Goal: Task Accomplishment & Management: Complete application form

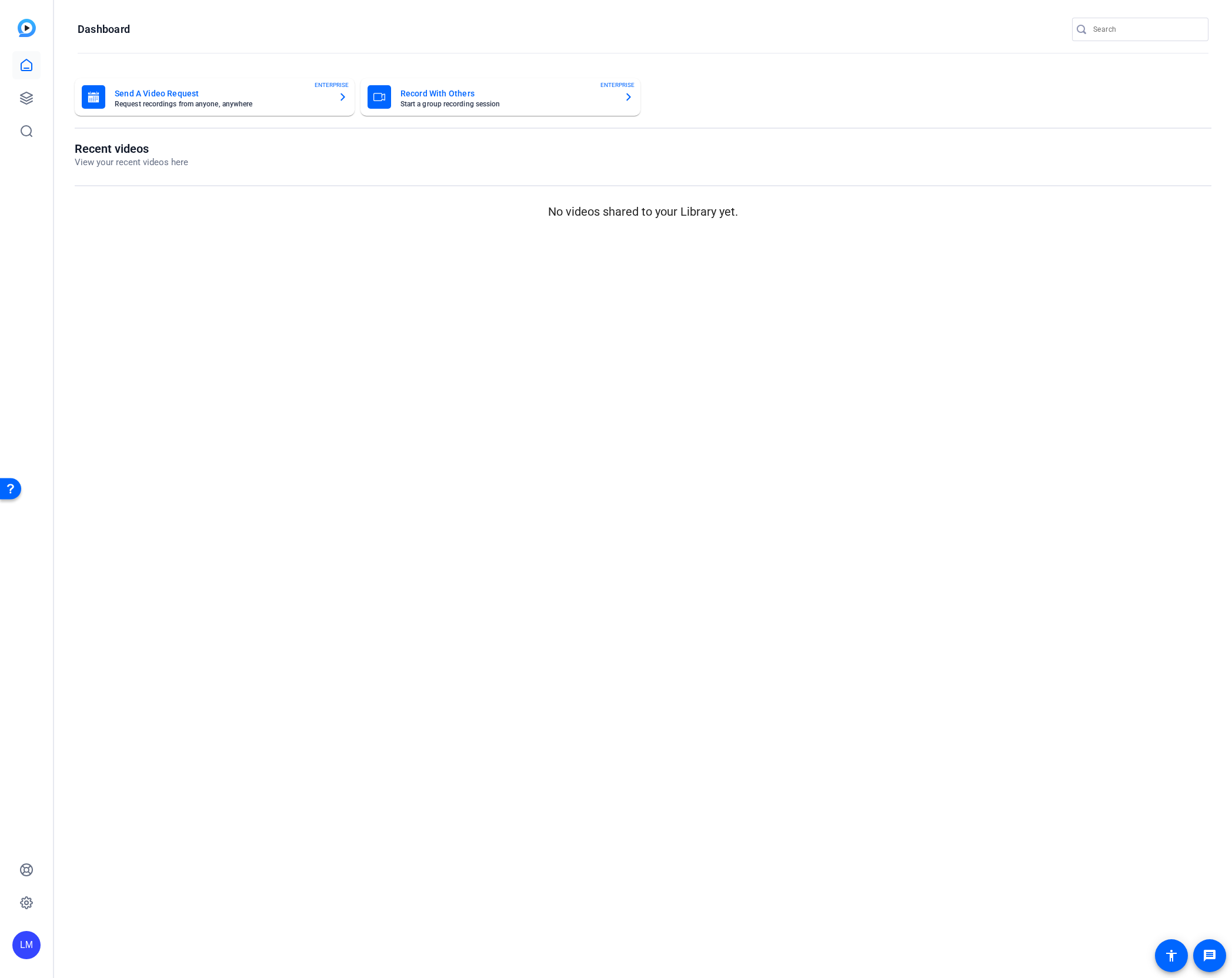
click at [1120, 30] on input "Search" at bounding box center [1146, 30] width 106 height 14
paste input "2509-10613-CS"
type input "2509-10613-CS"
click at [27, 97] on div at bounding box center [616, 489] width 1232 height 978
click at [26, 97] on icon at bounding box center [26, 98] width 12 height 12
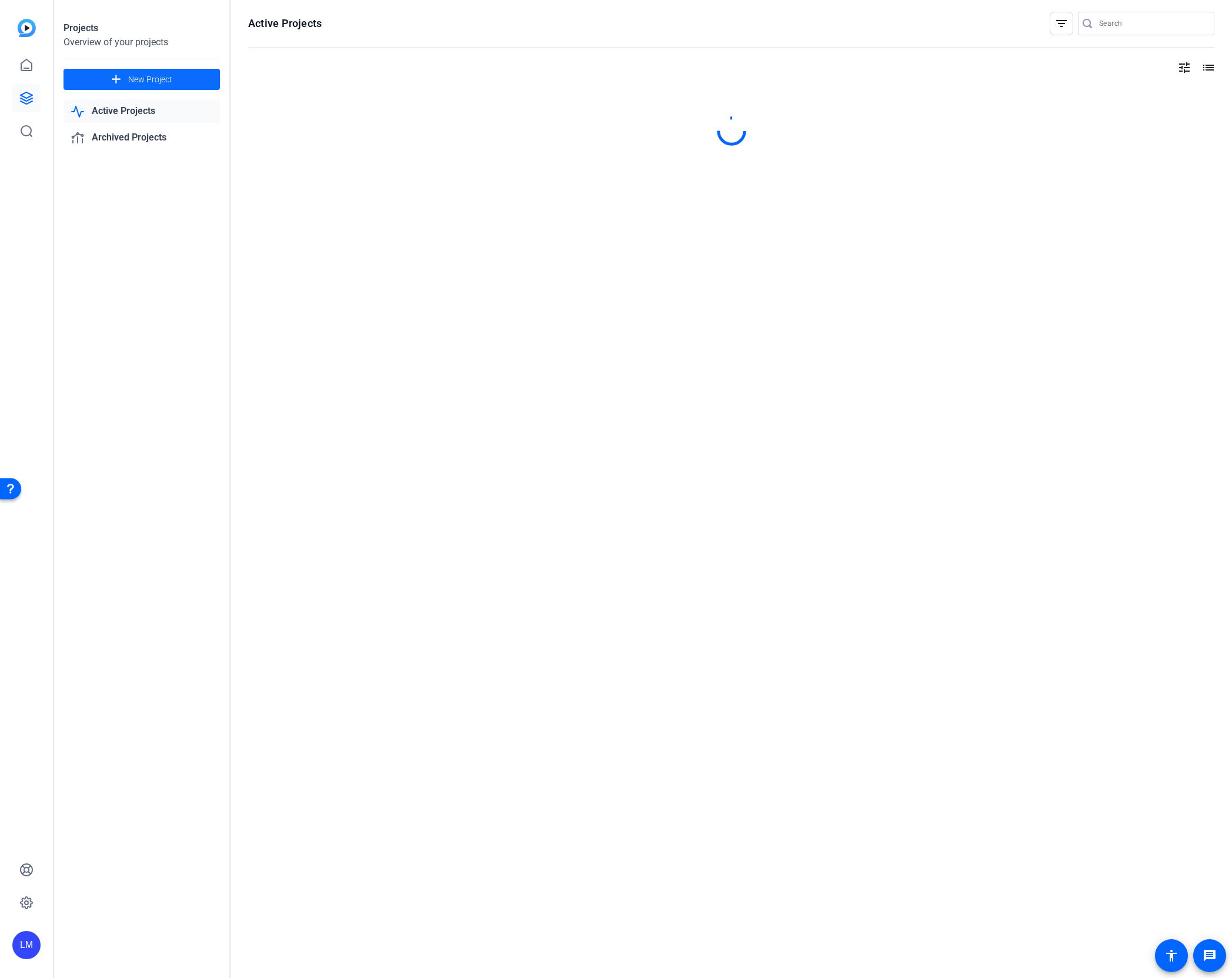
click at [156, 74] on span "New Project" at bounding box center [150, 79] width 44 height 12
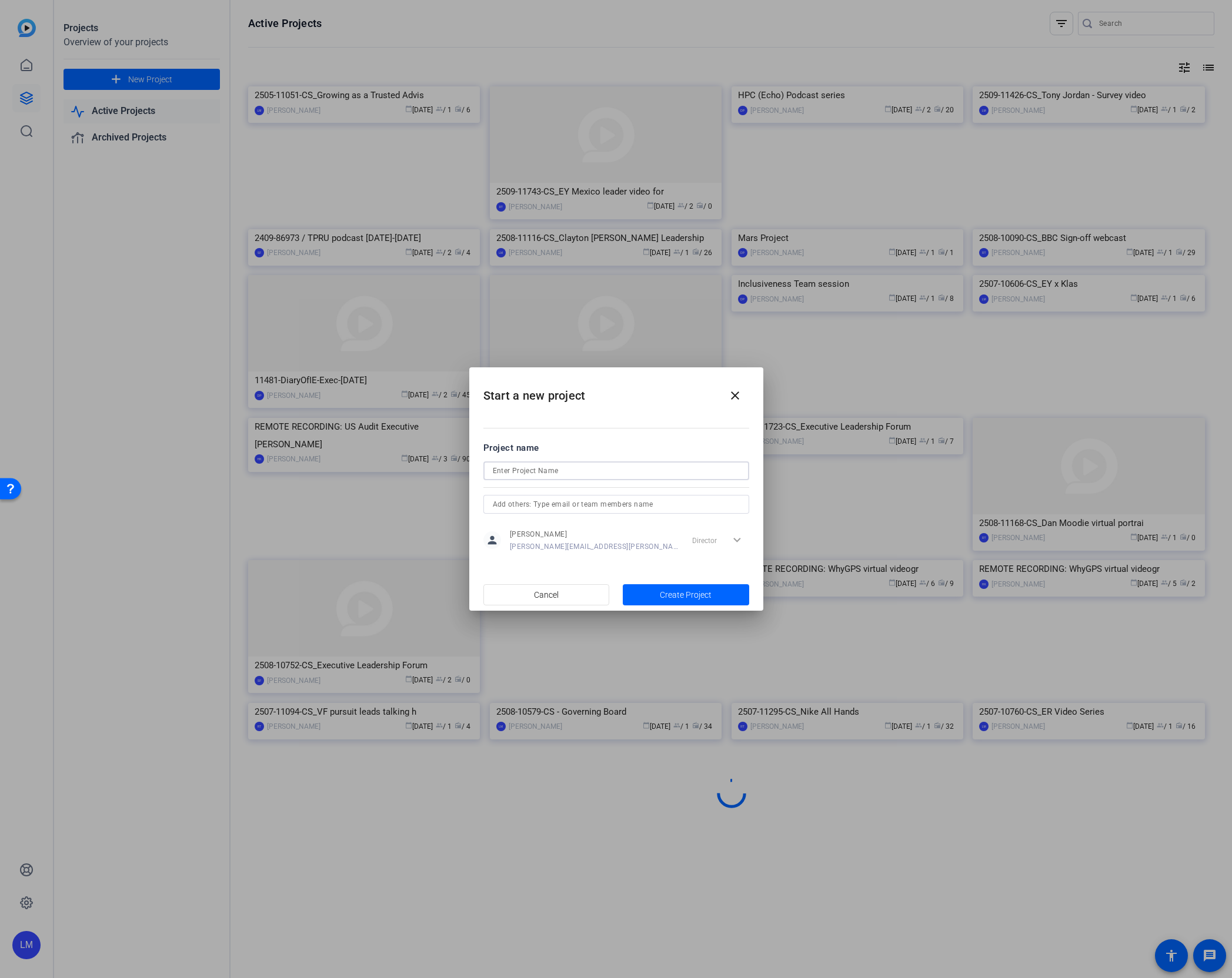
click at [532, 471] on input at bounding box center [616, 471] width 247 height 14
paste input "2509-10613-CS"
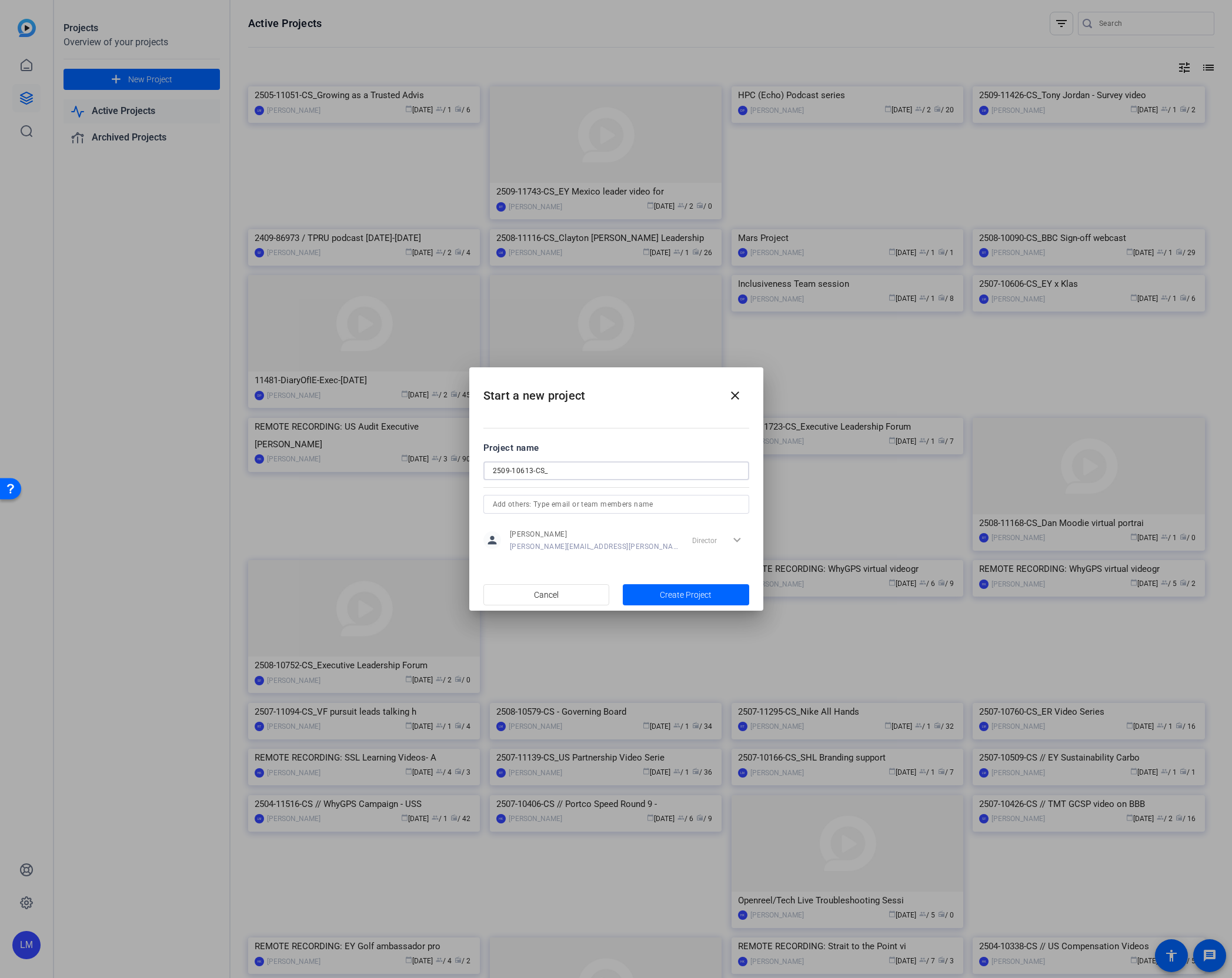
click at [576, 470] on input "2509-10613-CS_" at bounding box center [616, 471] width 247 height 14
paste input "Future of Marketing"
type input "2509-10613-CS_Future of Marketing"
click at [667, 596] on span "Create Project" at bounding box center [685, 595] width 52 height 12
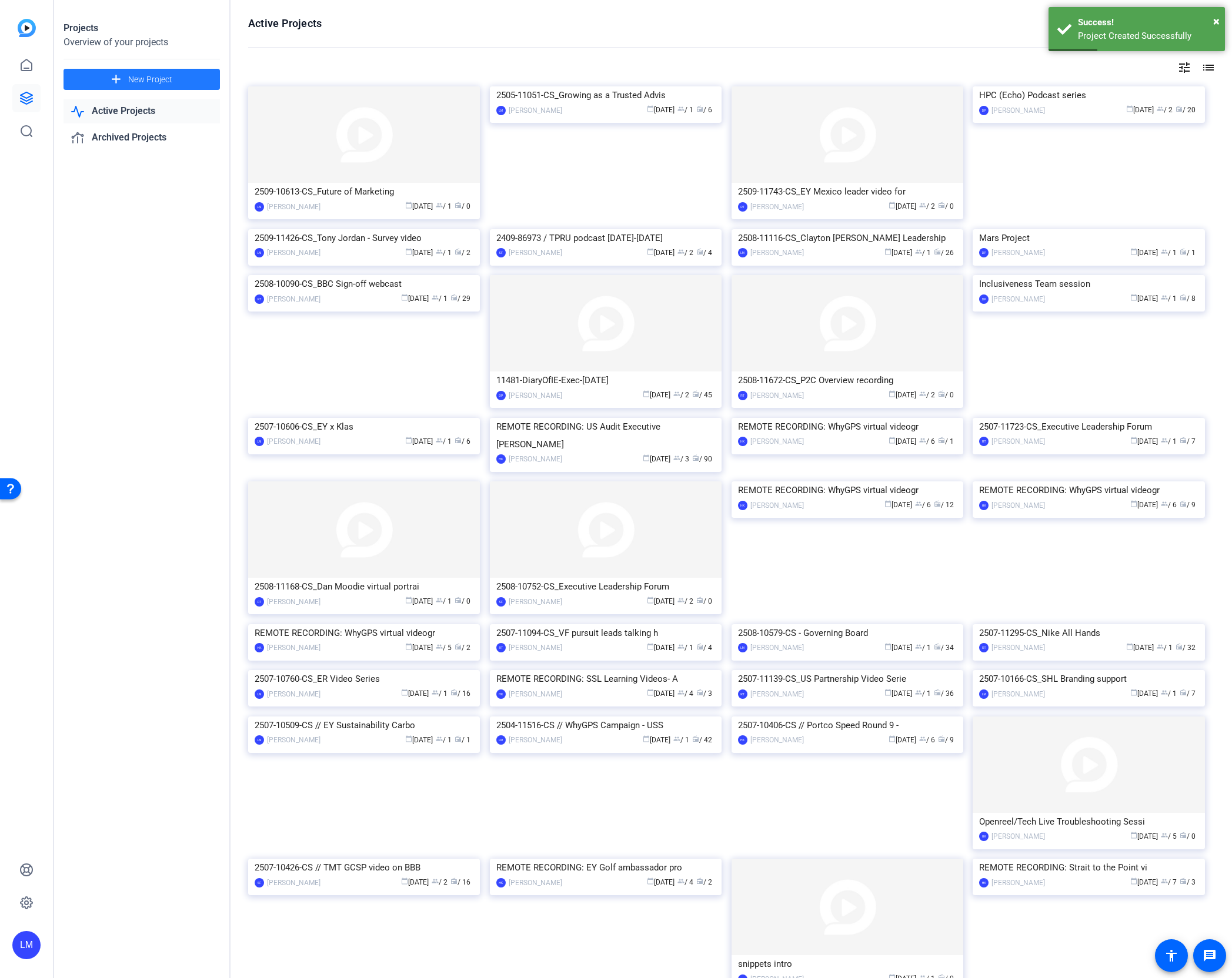
click at [127, 80] on span at bounding box center [141, 80] width 156 height 28
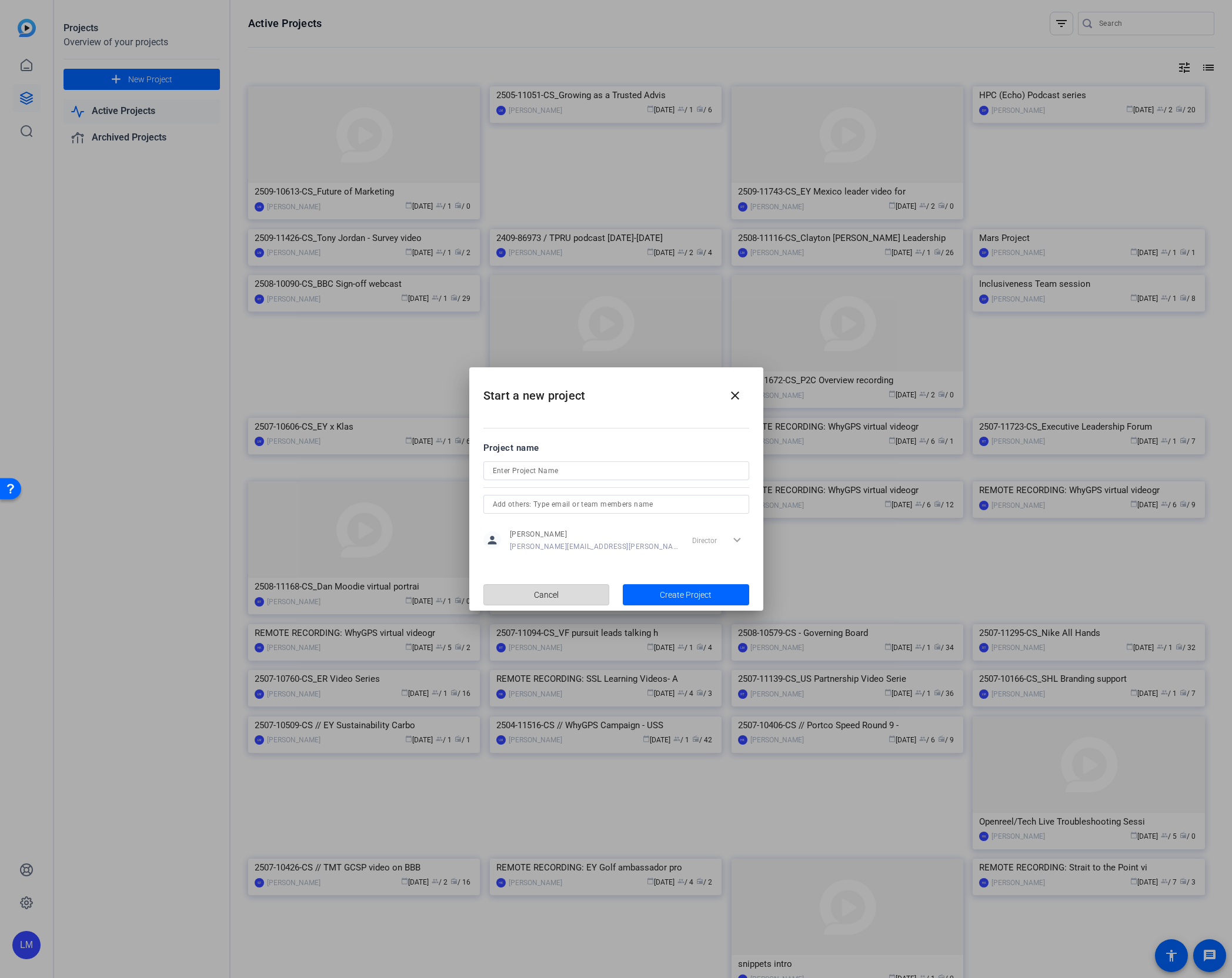
click at [554, 591] on span "Cancel" at bounding box center [546, 595] width 24 height 22
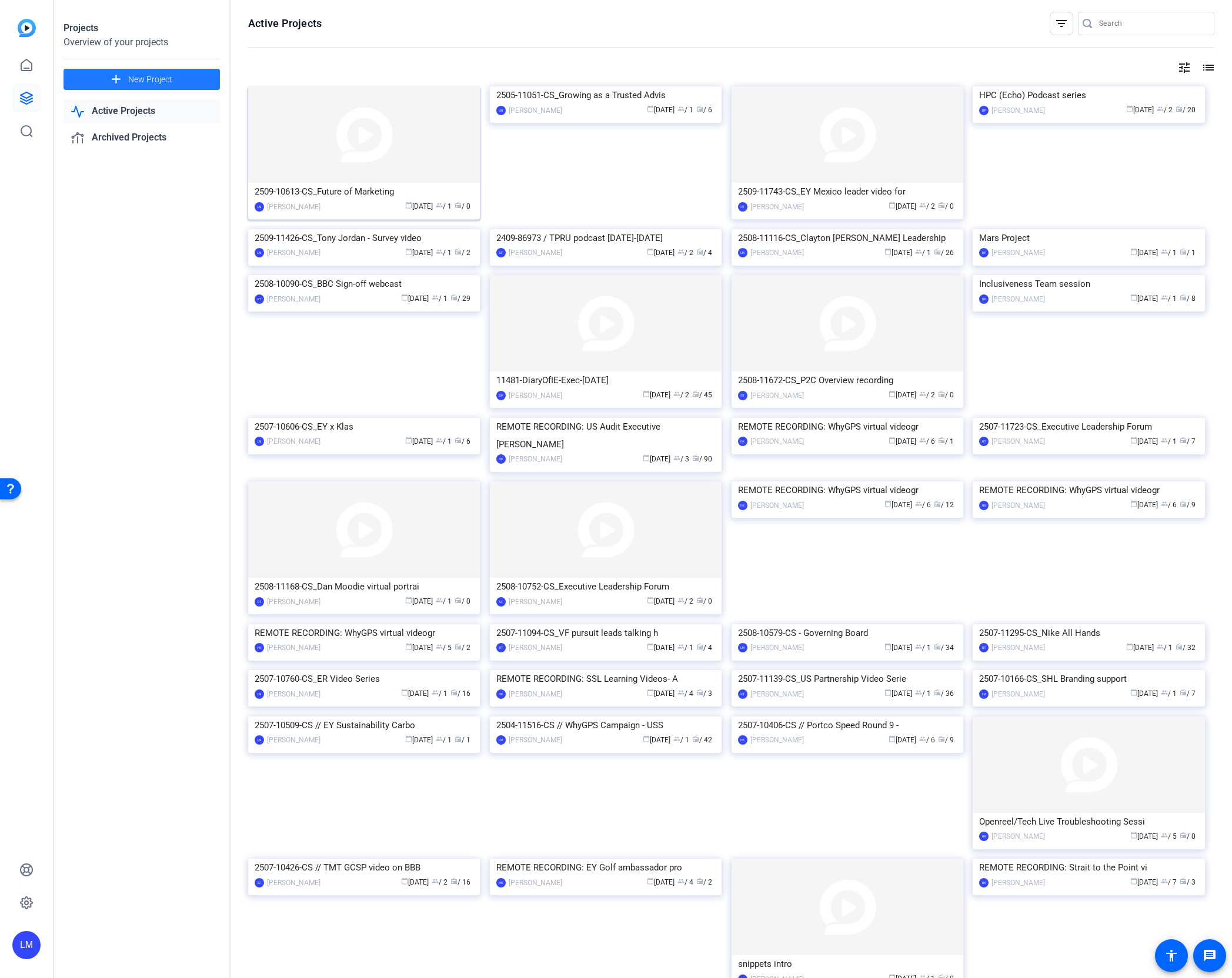
click at [344, 191] on div "2509-10613-CS_Future of Marketing" at bounding box center [364, 191] width 219 height 17
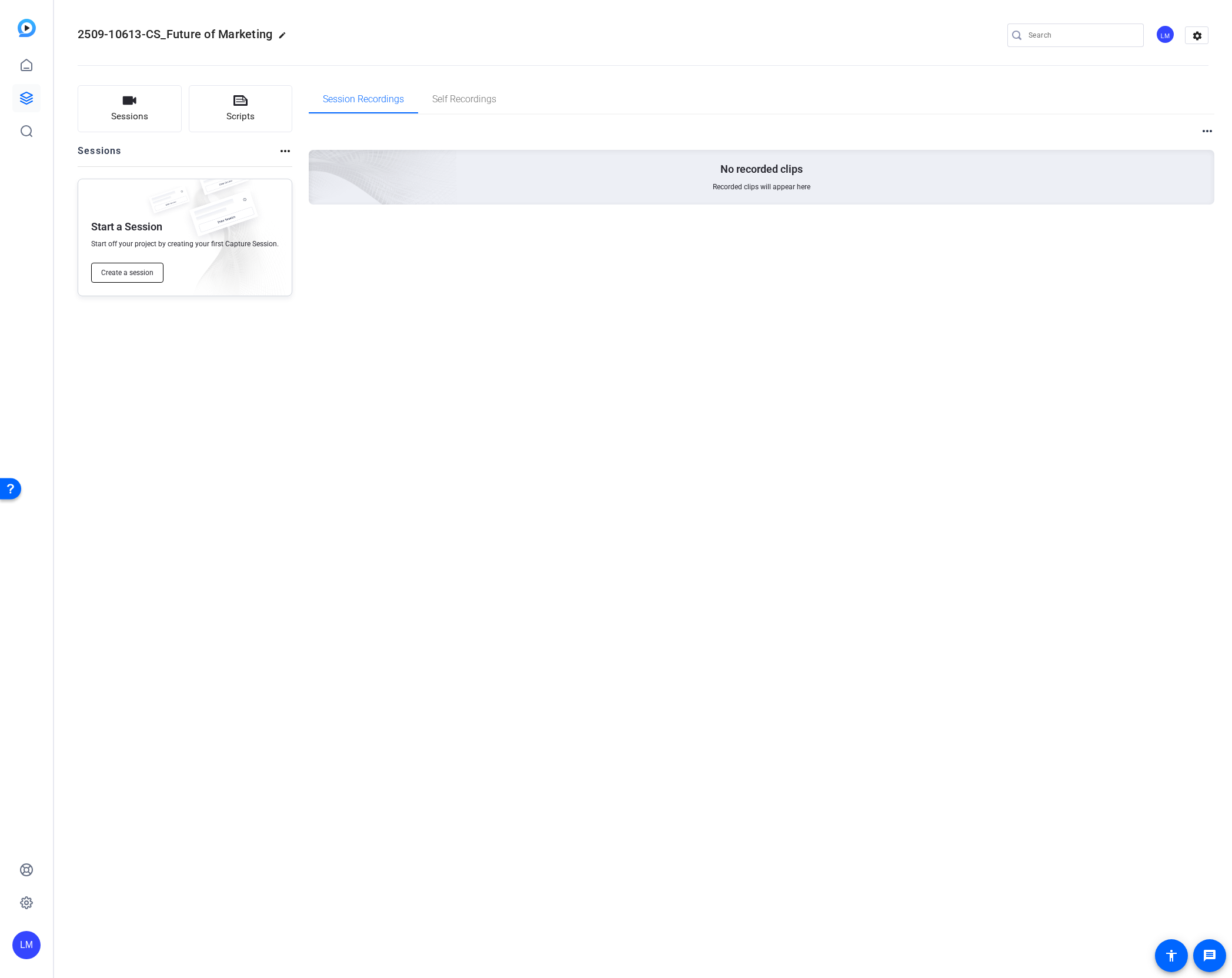
click at [119, 272] on span "Create a session" at bounding box center [127, 272] width 52 height 10
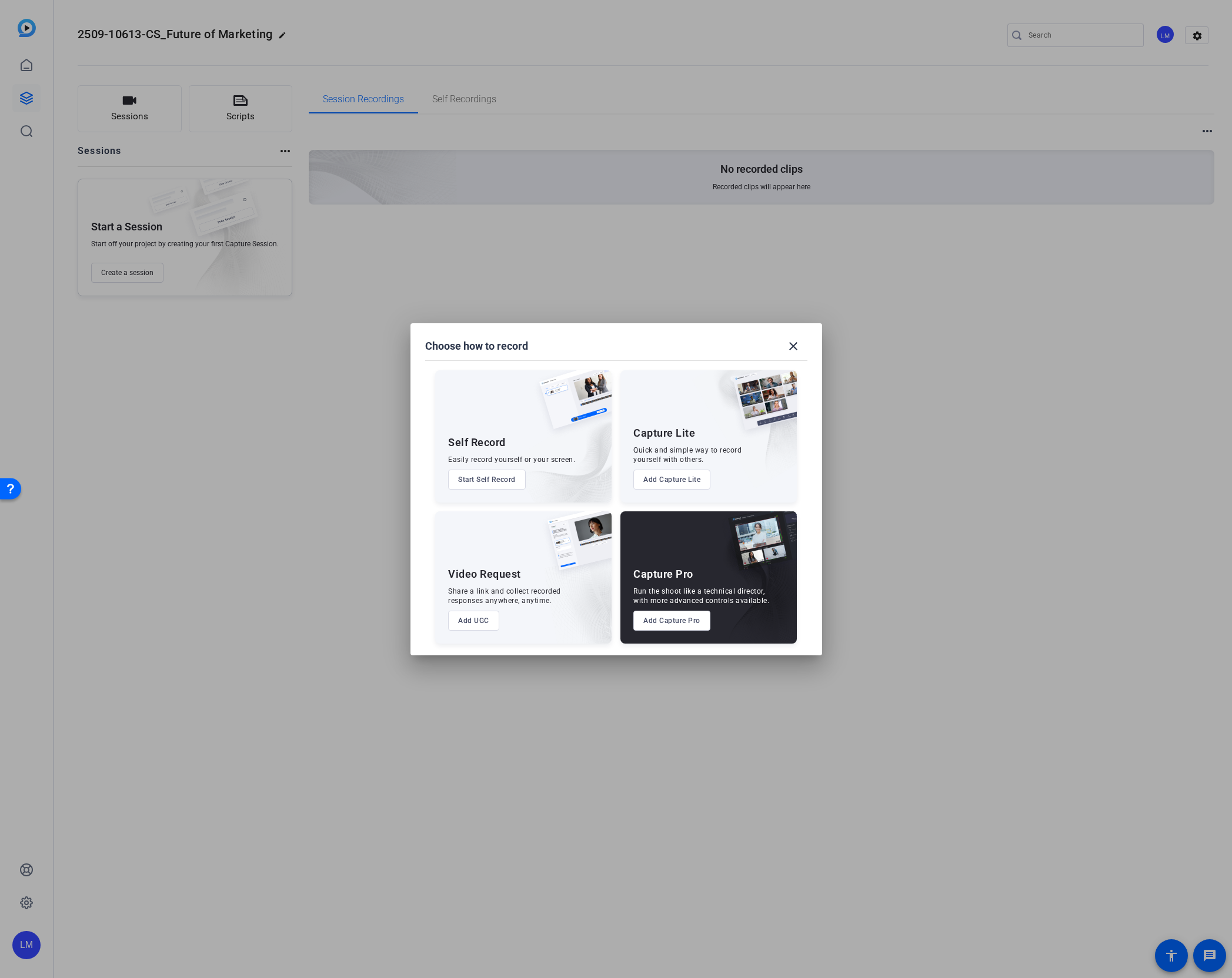
click at [678, 620] on button "Add Capture Pro" at bounding box center [672, 620] width 77 height 20
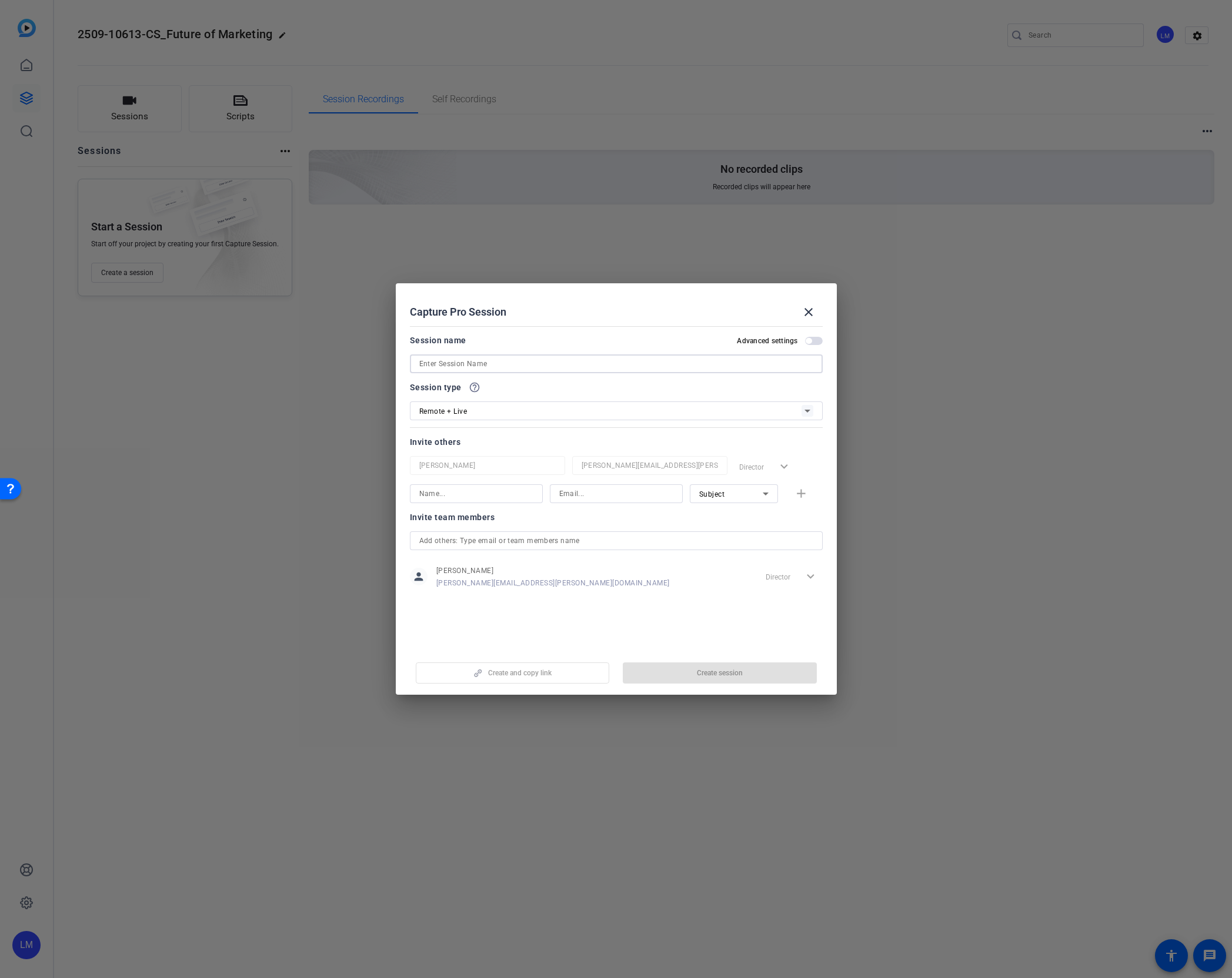
click at [488, 367] on input at bounding box center [616, 364] width 394 height 14
paste input "Future of Marketing"
type input "Future of Marketing"
click at [521, 413] on div "Remote + Live" at bounding box center [610, 411] width 382 height 15
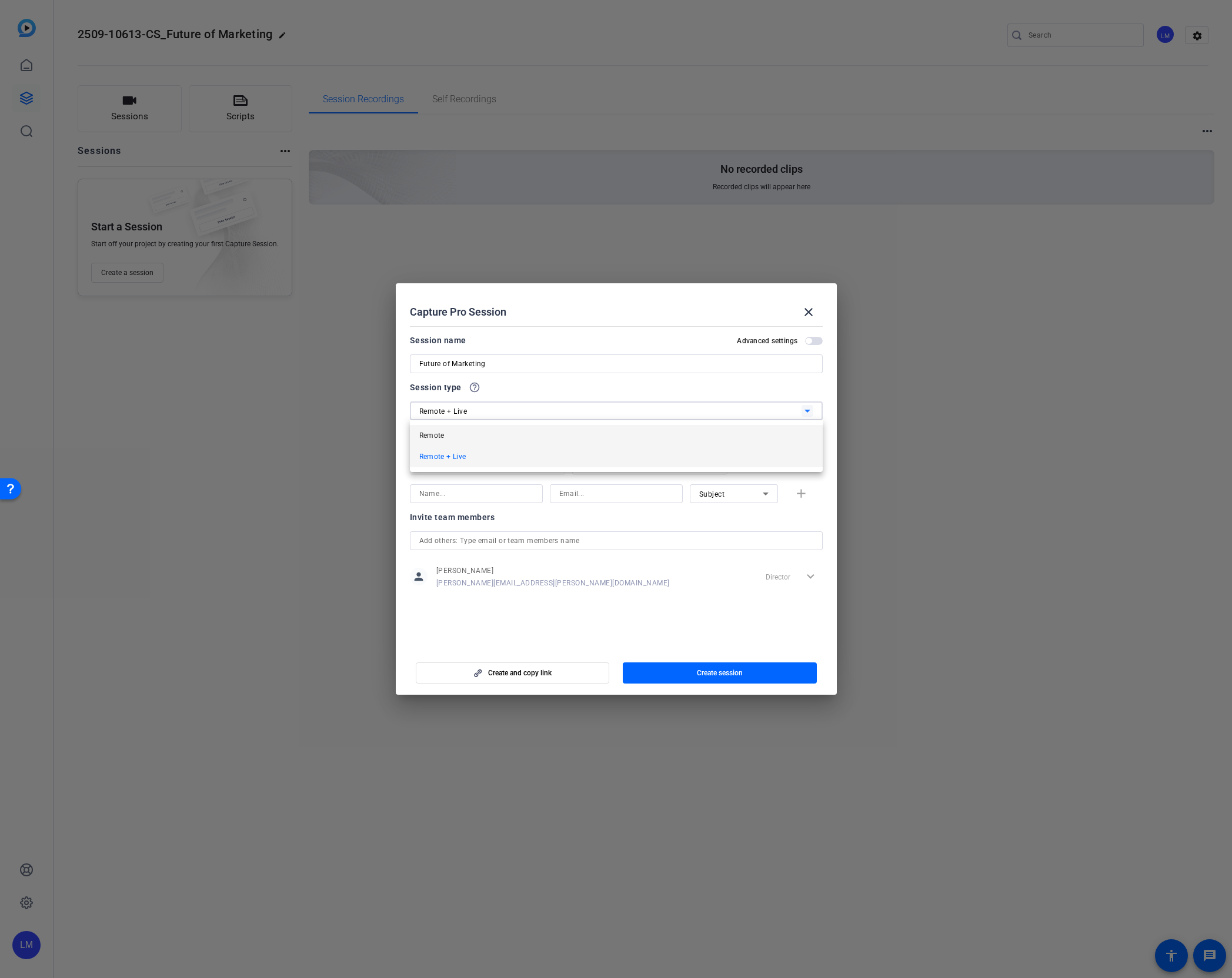
click at [502, 434] on mat-option "Remote" at bounding box center [616, 435] width 413 height 21
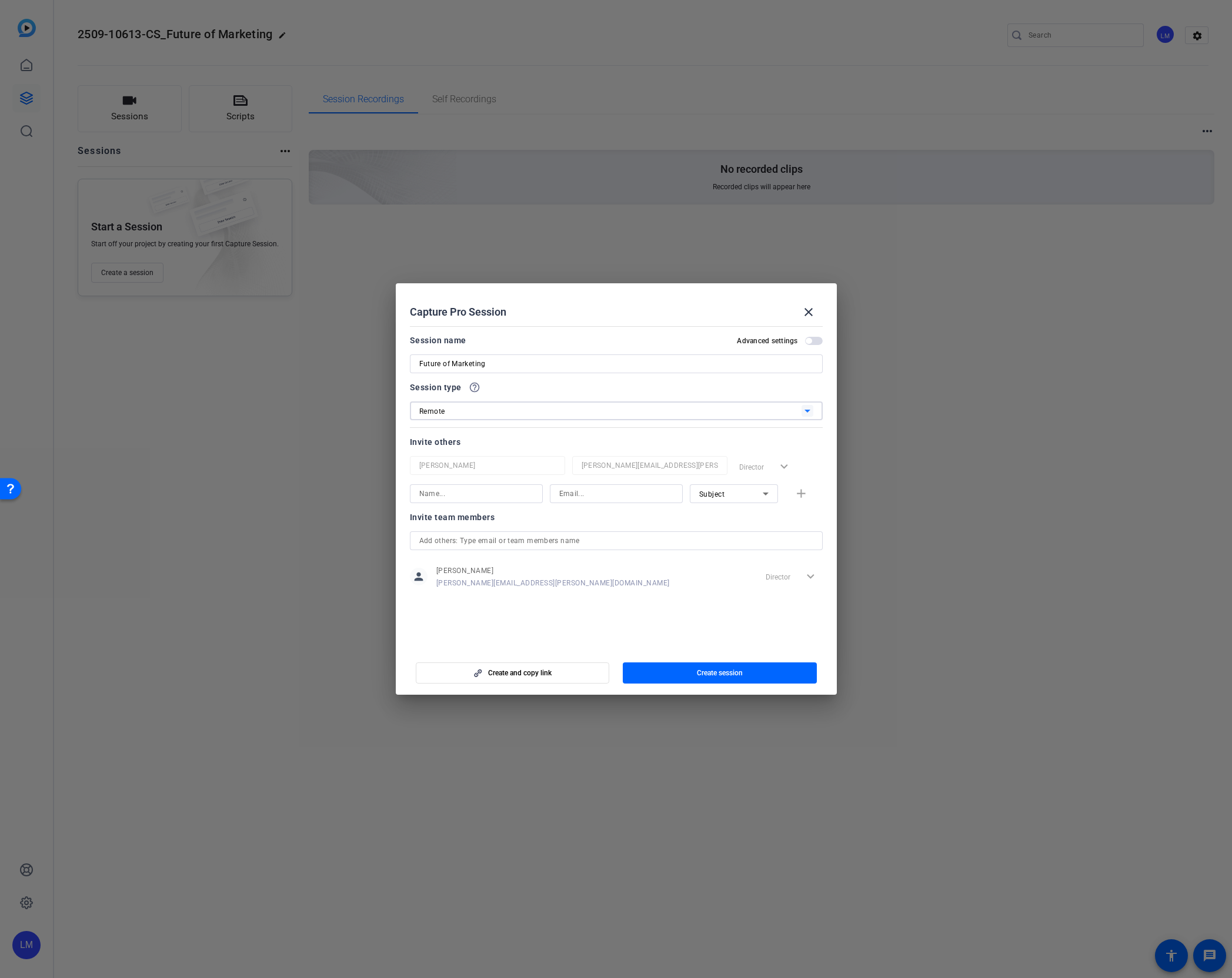
click at [462, 541] on input "text" at bounding box center [616, 541] width 394 height 14
type input "rob"
click at [468, 563] on span "[PERSON_NAME]" at bounding box center [465, 564] width 57 height 10
click at [462, 567] on input "text" at bounding box center [616, 569] width 394 height 14
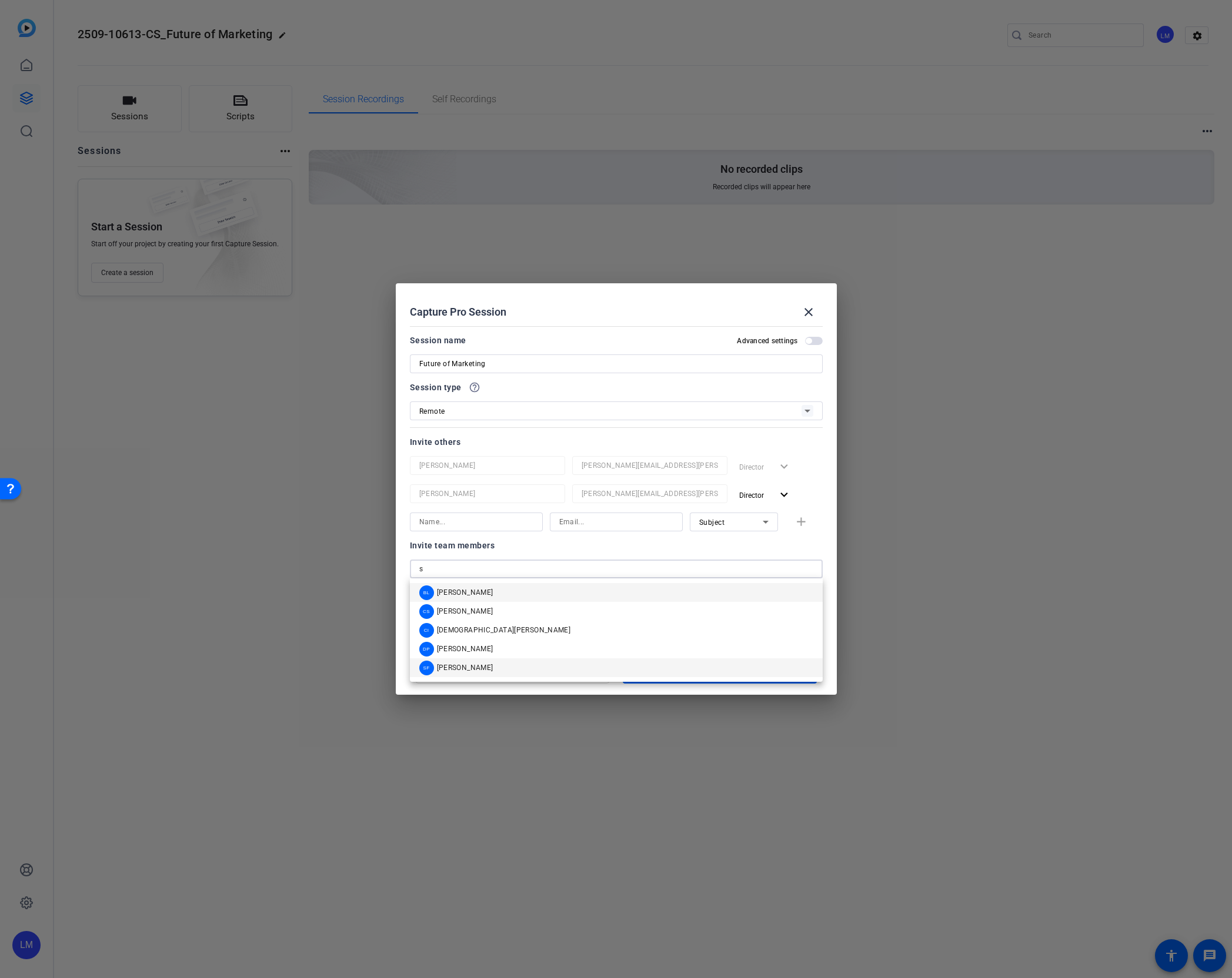
type input "s"
click at [454, 665] on span "[PERSON_NAME]" at bounding box center [465, 668] width 57 height 10
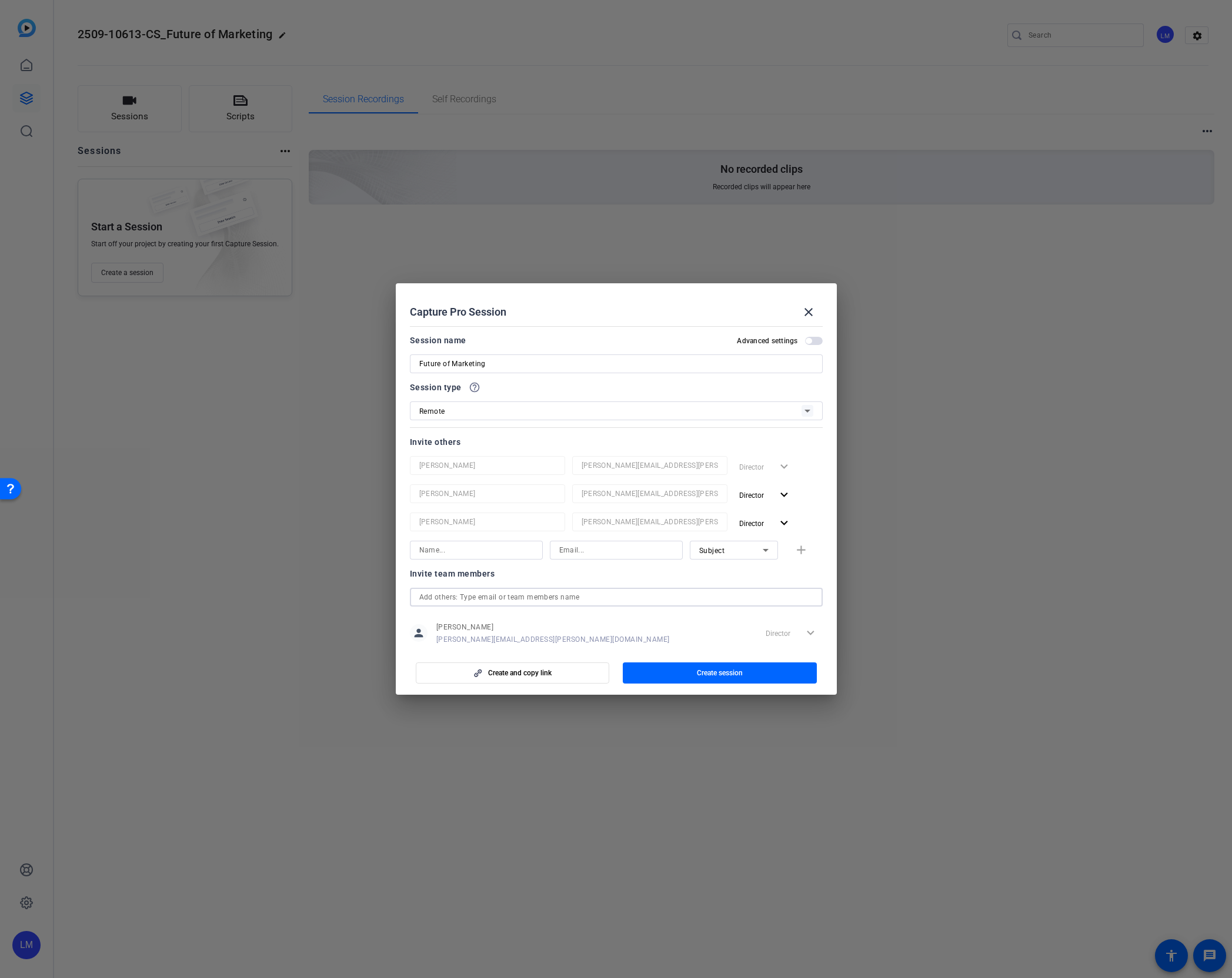
click at [462, 593] on input "text" at bounding box center [616, 597] width 394 height 14
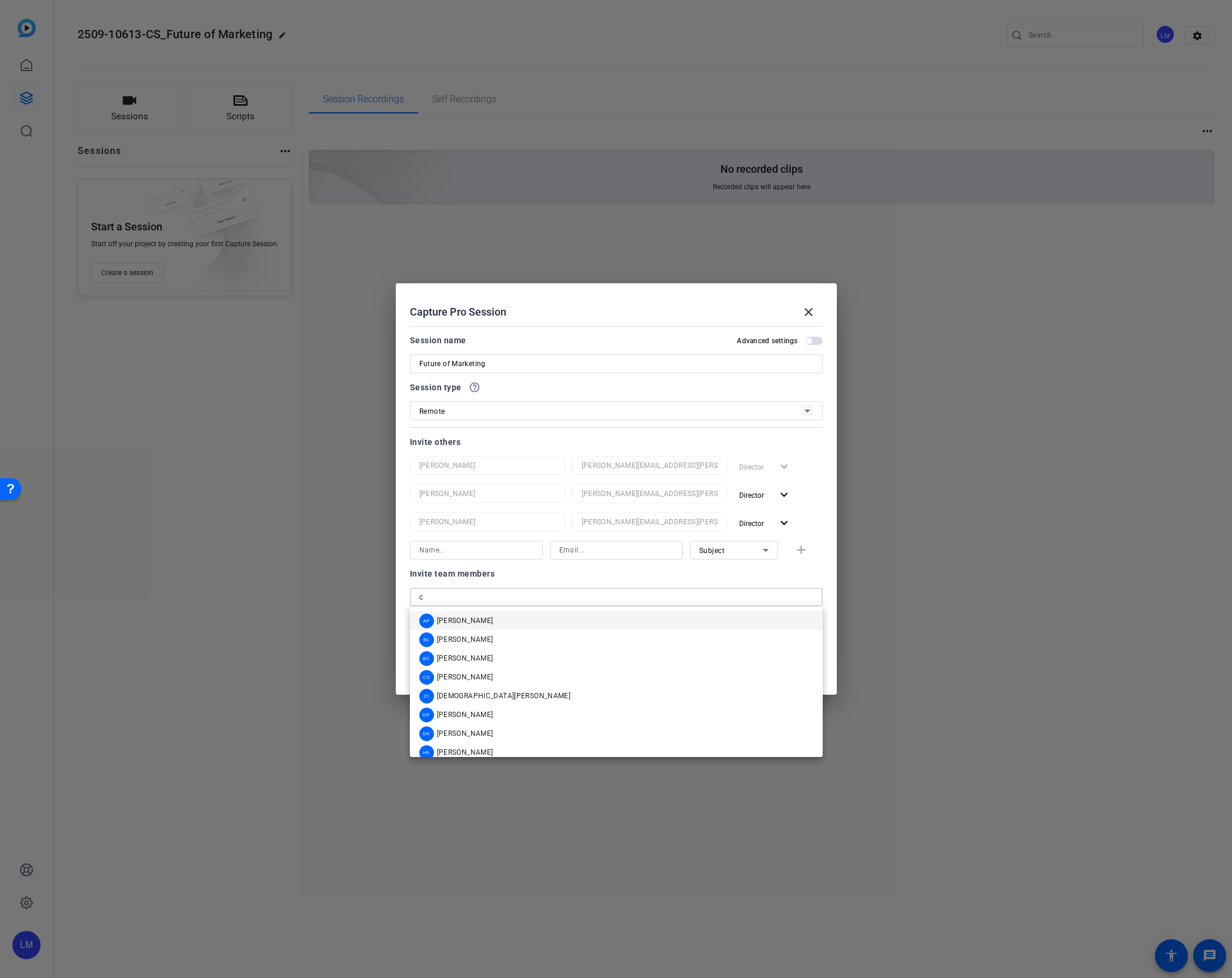
click at [462, 594] on input "c" at bounding box center [616, 597] width 394 height 14
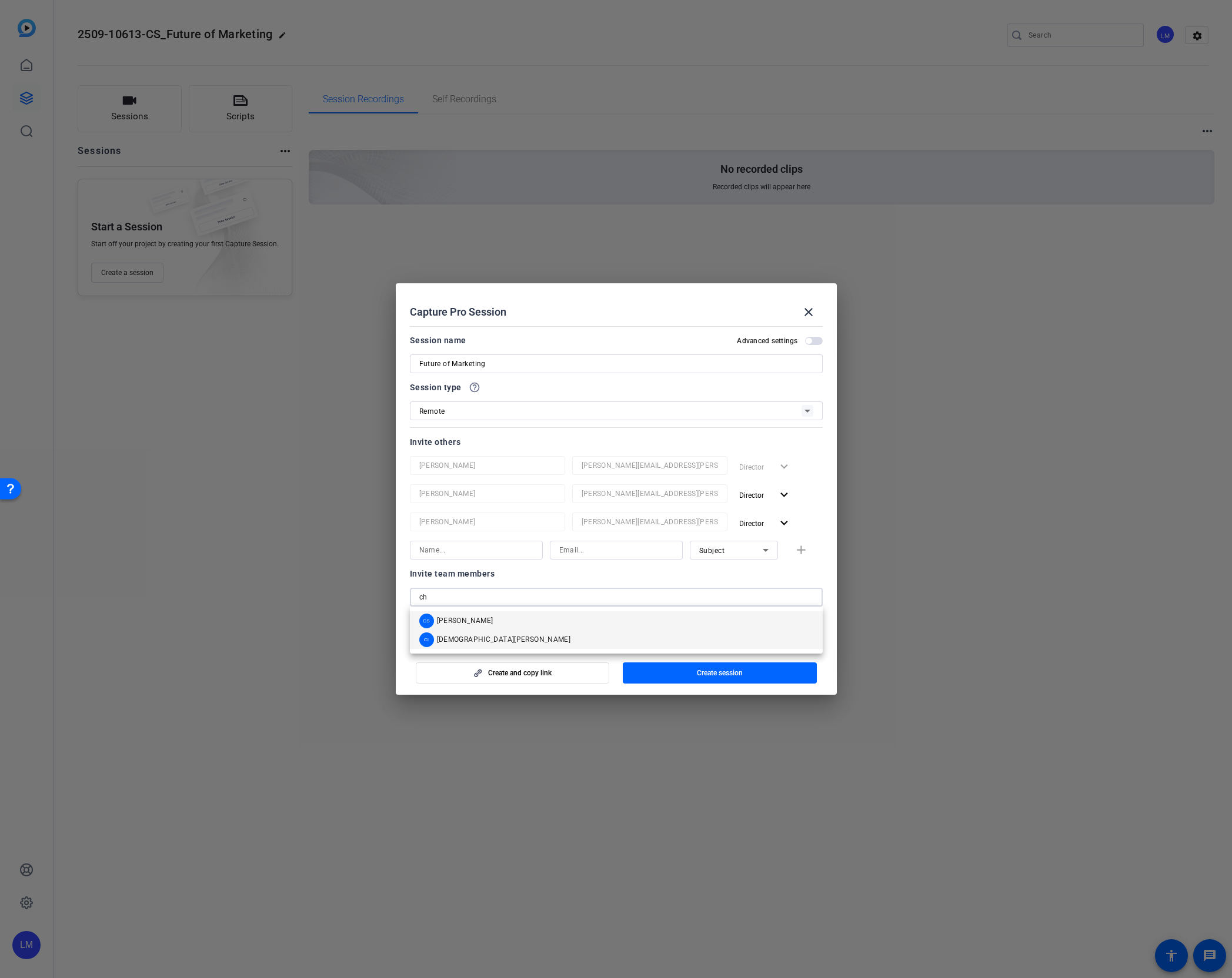
type input "ch"
click at [440, 638] on span "[DEMOGRAPHIC_DATA][PERSON_NAME]" at bounding box center [504, 640] width 134 height 10
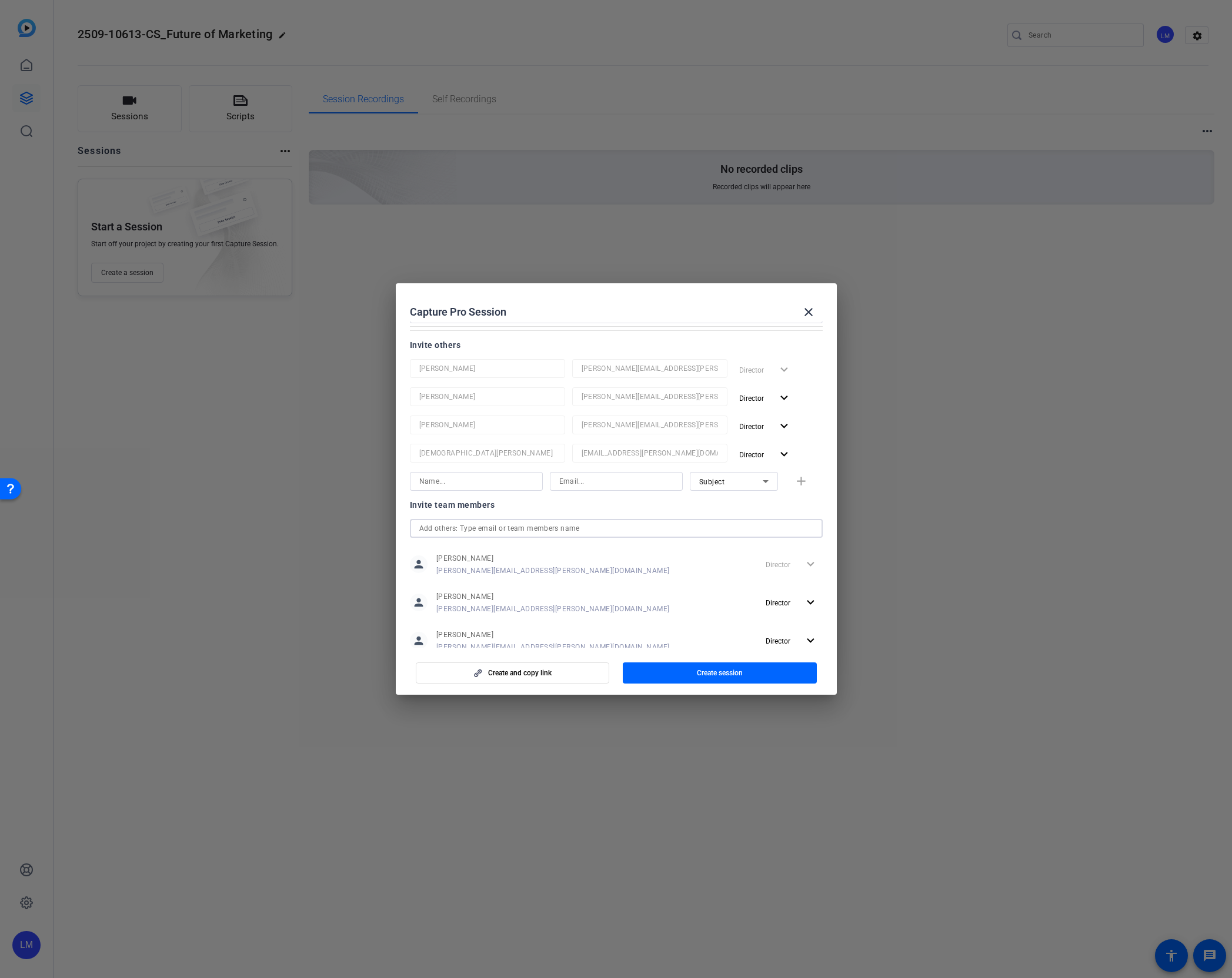
scroll to position [168, 0]
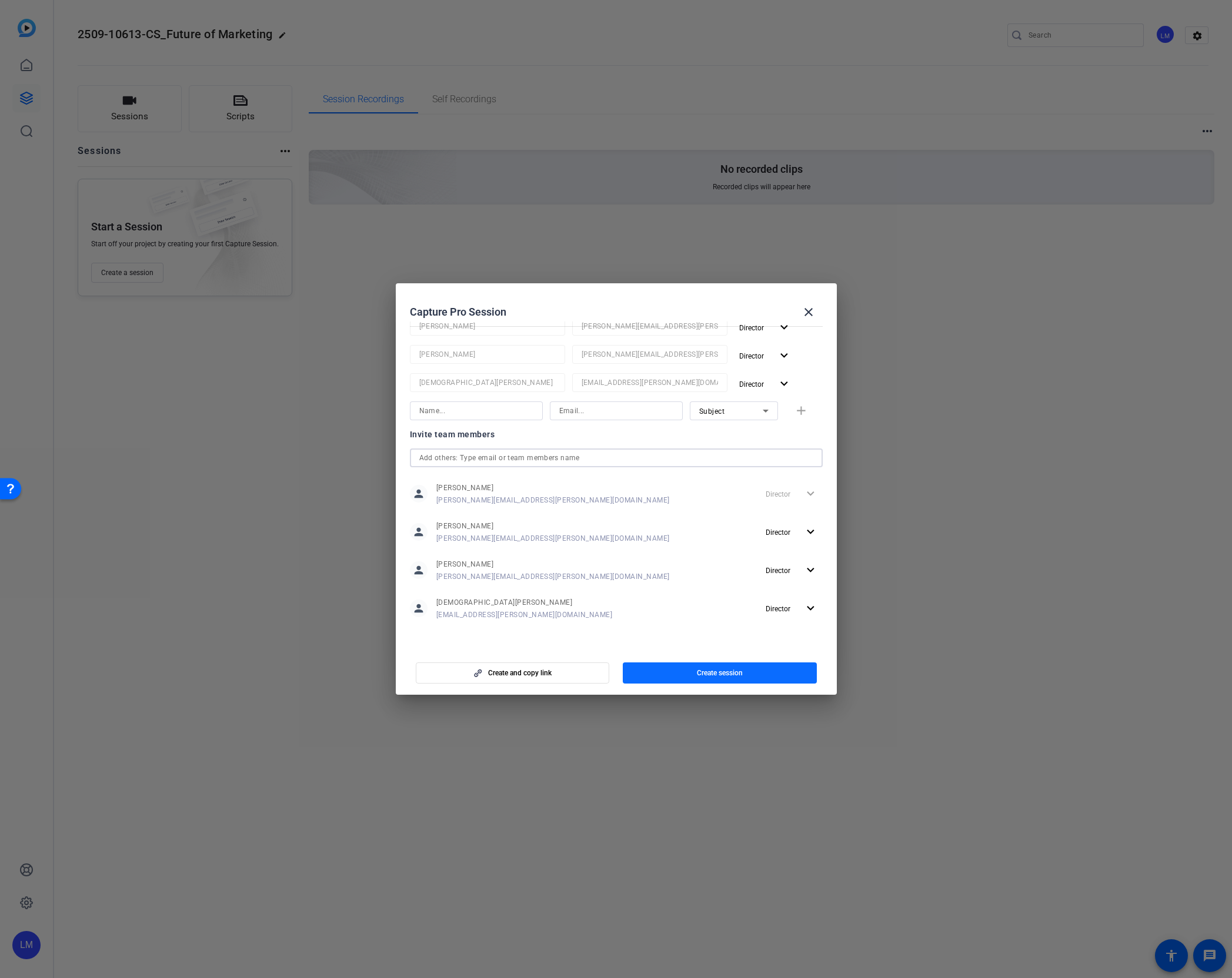
click at [664, 676] on span "button" at bounding box center [719, 673] width 194 height 28
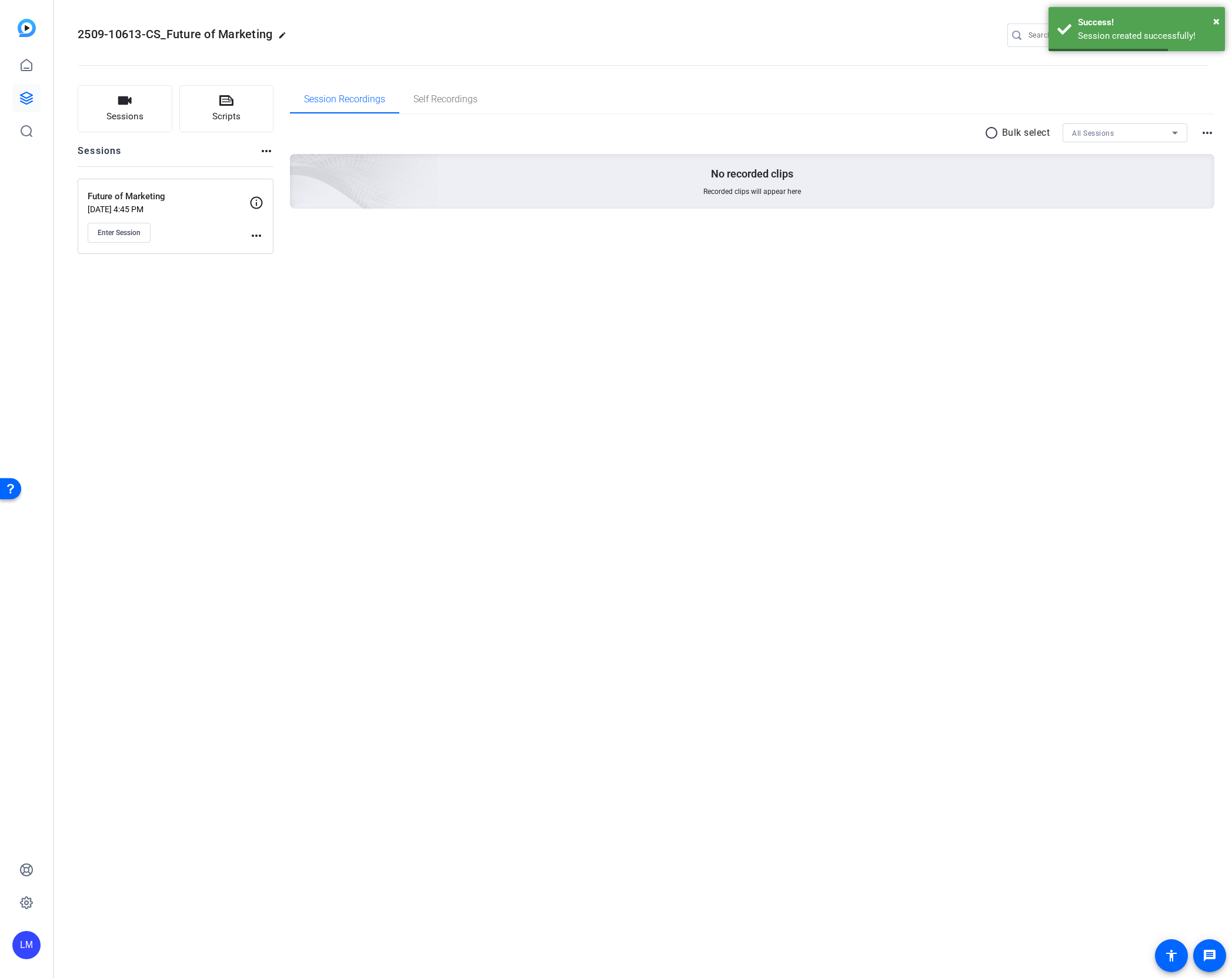
click at [250, 234] on mat-icon "more_horiz" at bounding box center [256, 236] width 14 height 14
click at [281, 251] on span "Edit Session" at bounding box center [285, 253] width 53 height 14
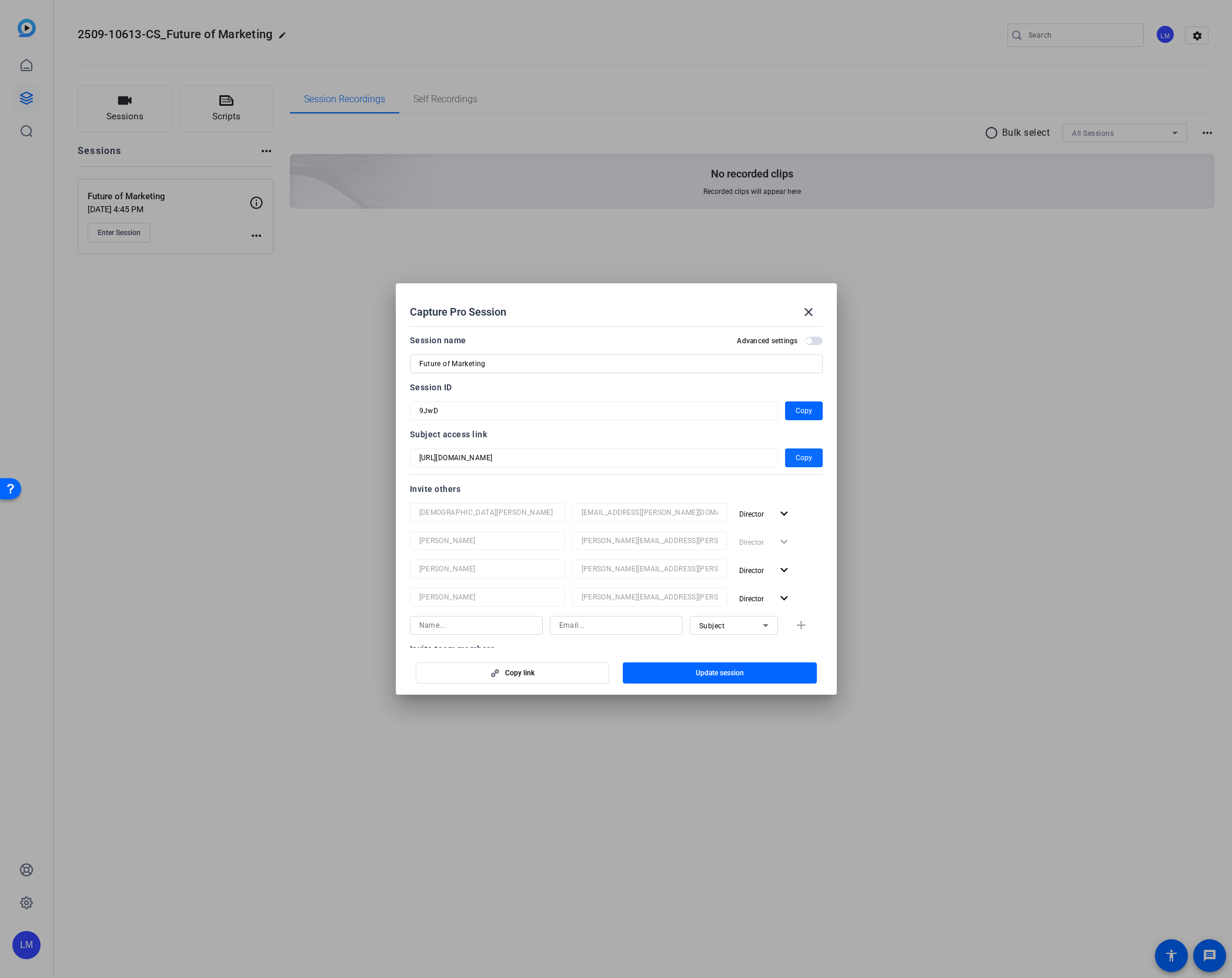
click at [800, 455] on span "Copy" at bounding box center [804, 458] width 17 height 14
click at [803, 410] on span "Copy" at bounding box center [804, 411] width 17 height 14
click at [63, 81] on div at bounding box center [616, 489] width 1232 height 978
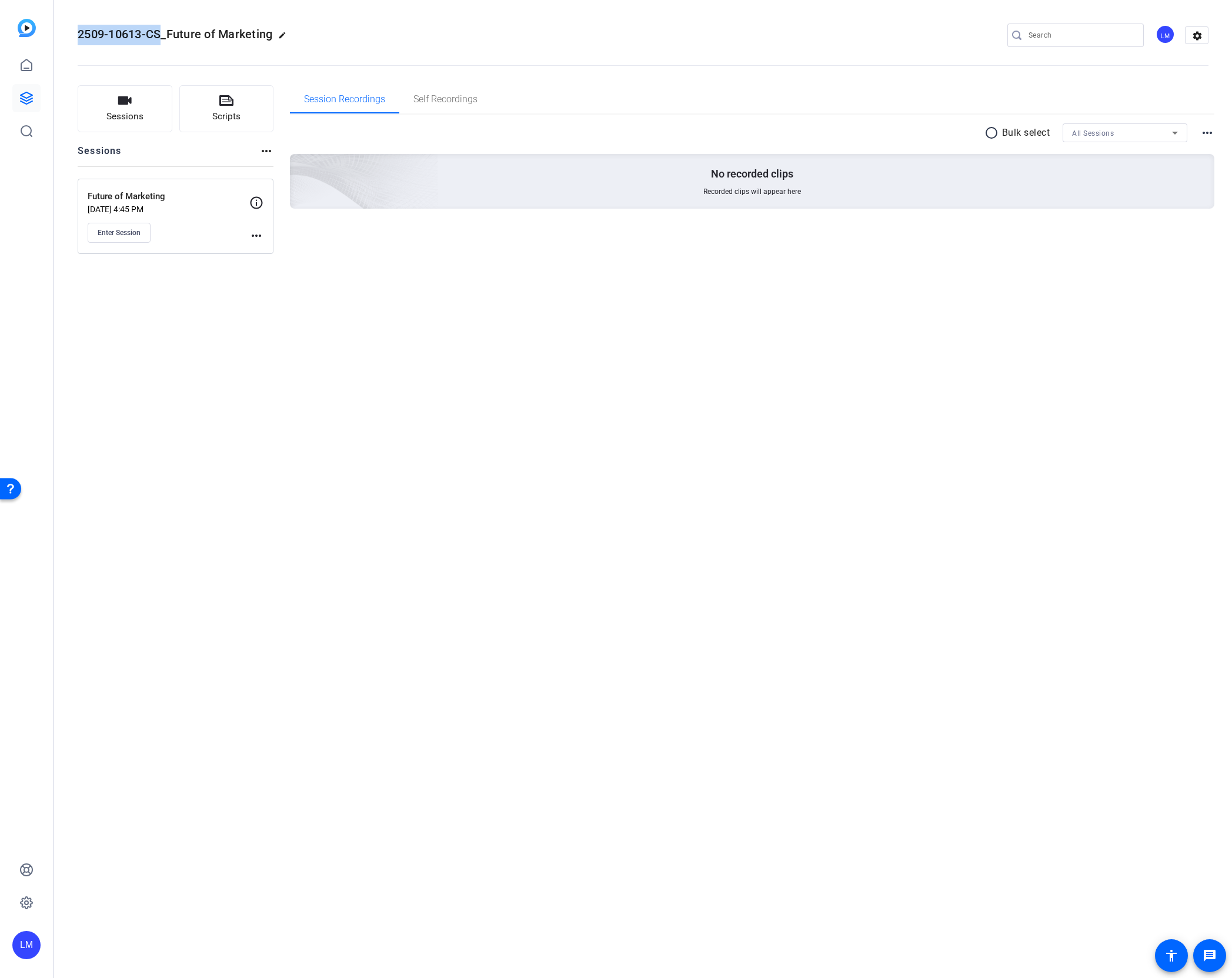
drag, startPoint x: 78, startPoint y: 31, endPoint x: 163, endPoint y: 35, distance: 85.1
click at [163, 35] on span "2509-10613-CS_Future of Marketing" at bounding box center [175, 34] width 195 height 14
copy span "2509-10613-CS"
